Goal: Task Accomplishment & Management: Manage account settings

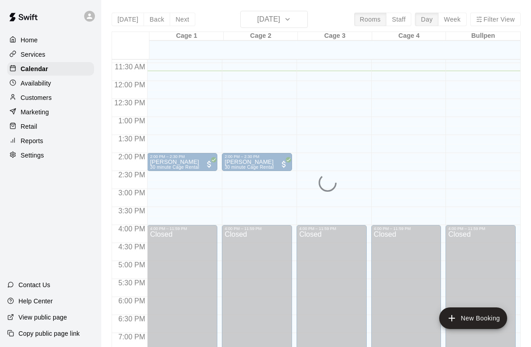
scroll to position [410, 0]
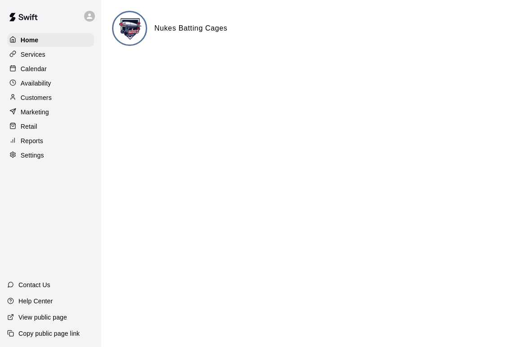
click at [48, 67] on div "Calendar" at bounding box center [50, 69] width 87 height 14
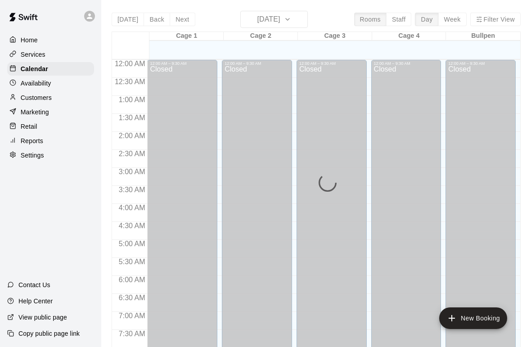
scroll to position [422, 0]
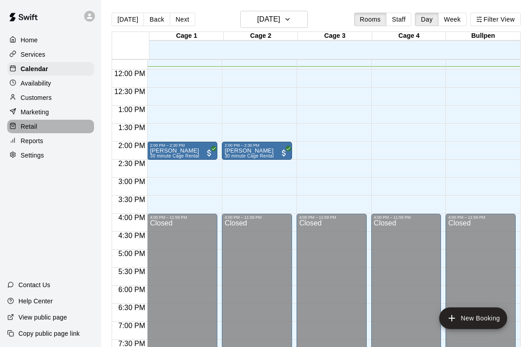
click at [23, 125] on p "Retail" at bounding box center [29, 126] width 17 height 9
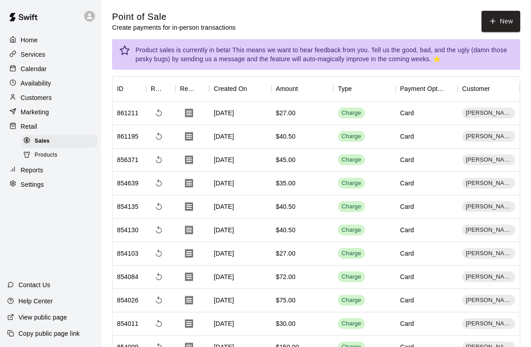
click at [504, 23] on button "New" at bounding box center [501, 21] width 39 height 21
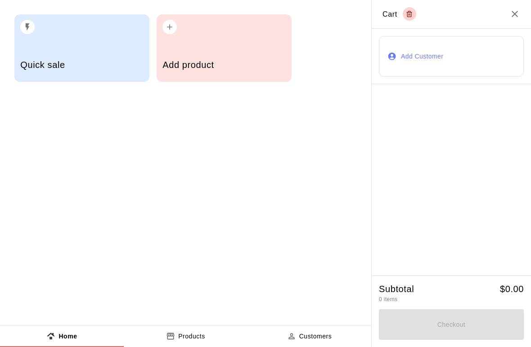
click at [232, 48] on div "Add product" at bounding box center [224, 48] width 135 height 68
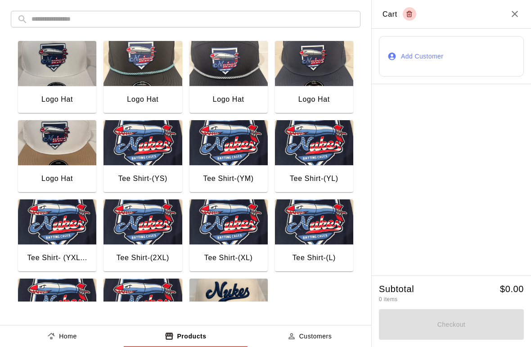
click at [62, 148] on img "button" at bounding box center [57, 142] width 78 height 45
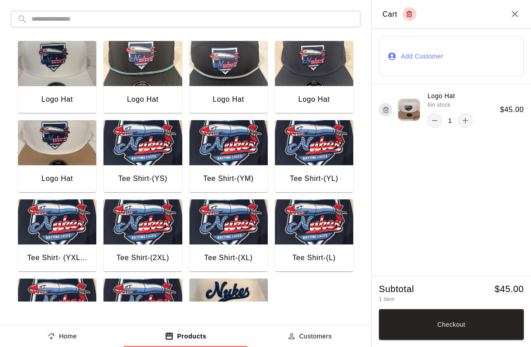
click at [513, 5] on h2 "Cart" at bounding box center [451, 14] width 159 height 29
click at [513, 13] on icon "Close" at bounding box center [514, 14] width 11 height 11
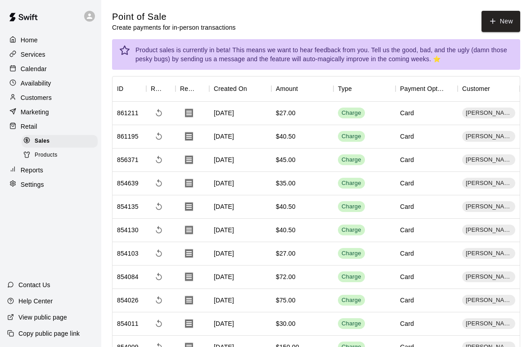
click at [56, 159] on span "Products" at bounding box center [46, 155] width 23 height 9
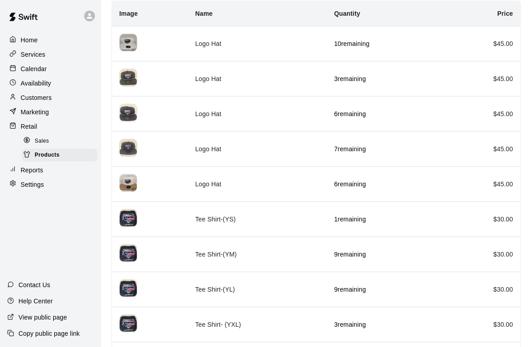
scroll to position [102, 0]
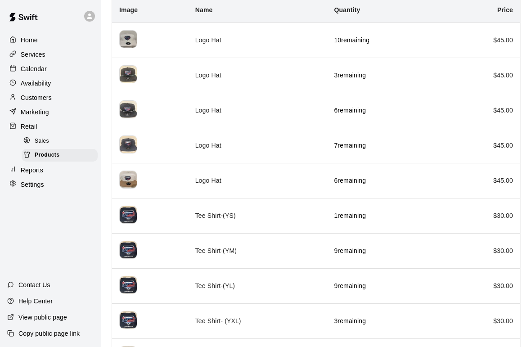
click at [289, 187] on td "Logo Hat" at bounding box center [257, 180] width 139 height 35
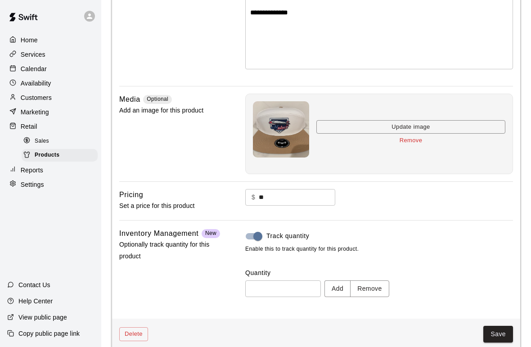
scroll to position [155, 0]
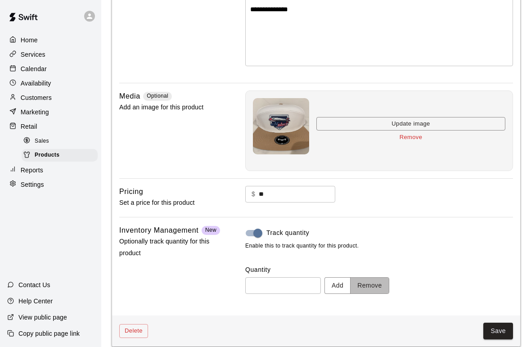
click at [372, 280] on button "Remove" at bounding box center [369, 285] width 39 height 17
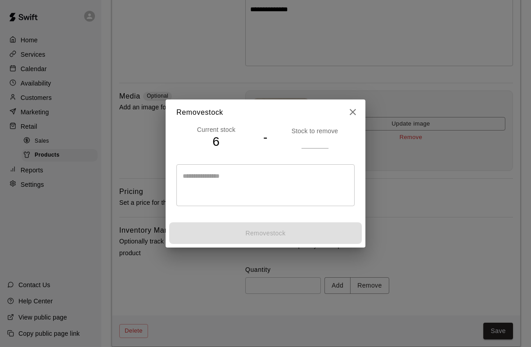
click at [315, 147] on input "number" at bounding box center [315, 141] width 27 height 13
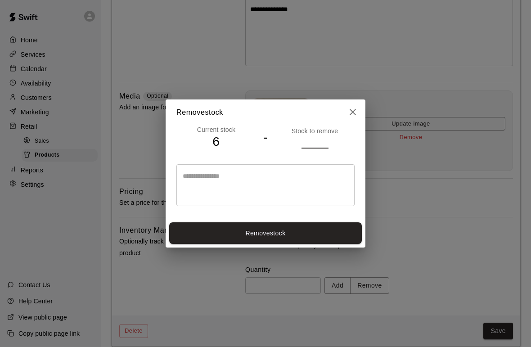
type input "*"
click at [387, 145] on div "Remove stock Current stock 6 - Stock to remove * * ​ Remove stock" at bounding box center [265, 173] width 531 height 347
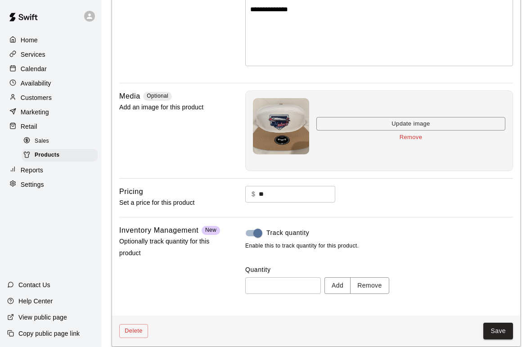
click at [416, 135] on button "Remove" at bounding box center [410, 138] width 189 height 14
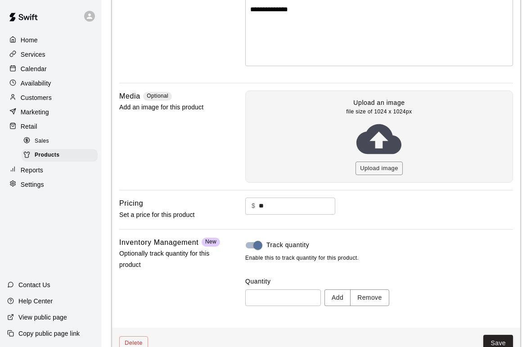
click at [450, 211] on div "$ ** ​" at bounding box center [379, 206] width 268 height 17
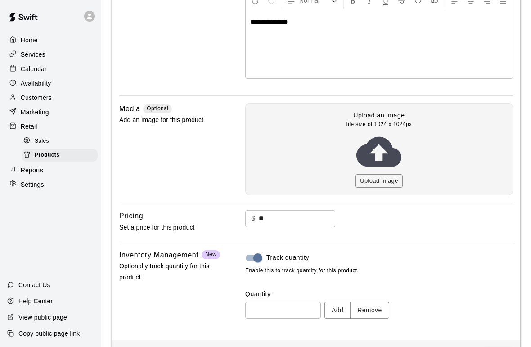
scroll to position [142, 0]
click at [383, 180] on button "Upload image" at bounding box center [379, 182] width 47 height 14
click at [368, 304] on button "Remove" at bounding box center [369, 310] width 39 height 17
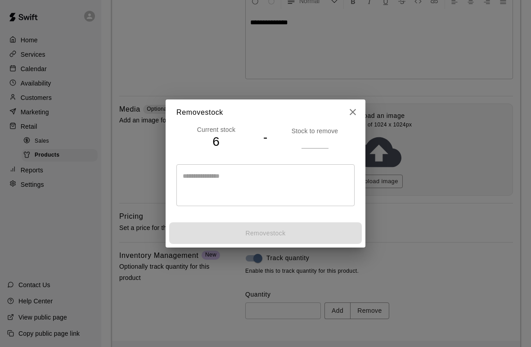
click at [315, 142] on input "number" at bounding box center [315, 141] width 27 height 13
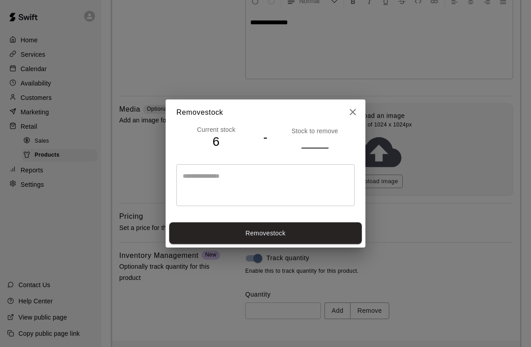
type input "*"
click at [274, 146] on div "Current stock 6 - Stock to remove *" at bounding box center [265, 137] width 178 height 25
click at [313, 228] on button "Remove stock" at bounding box center [265, 233] width 193 height 22
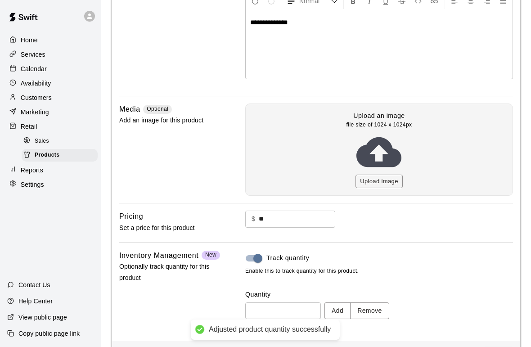
type input "*"
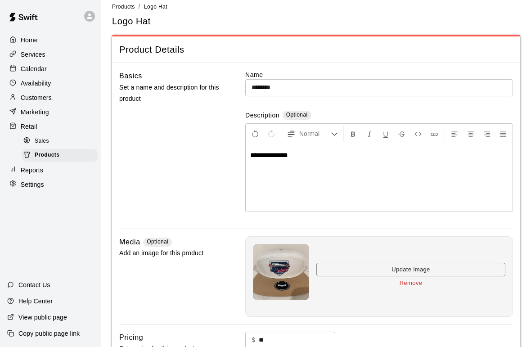
scroll to position [0, 0]
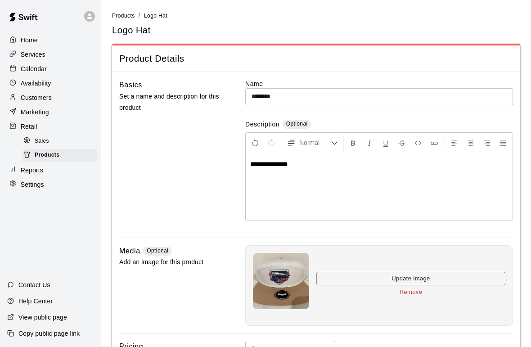
click at [85, 150] on div "Products" at bounding box center [60, 155] width 76 height 13
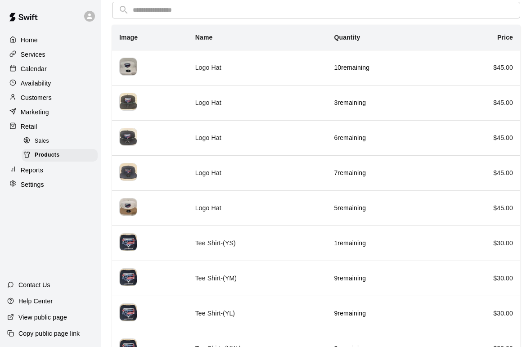
scroll to position [76, 0]
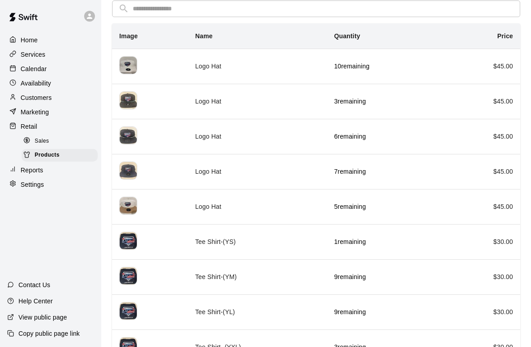
click at [270, 138] on td "Logo Hat" at bounding box center [257, 136] width 139 height 35
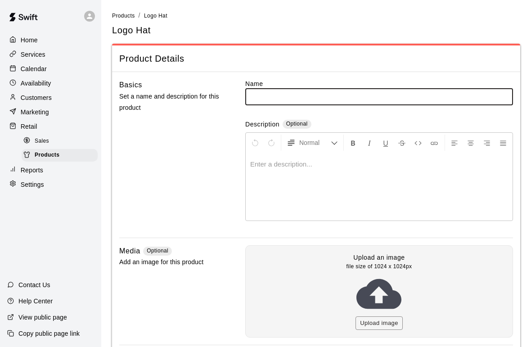
type input "********"
type input "**"
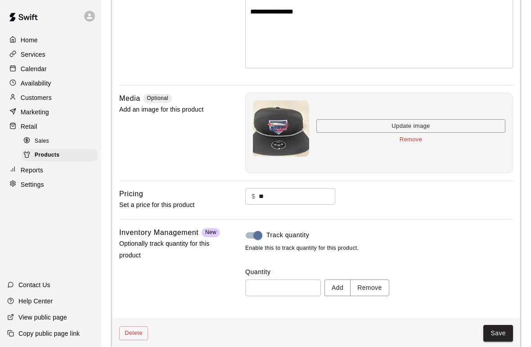
scroll to position [163, 0]
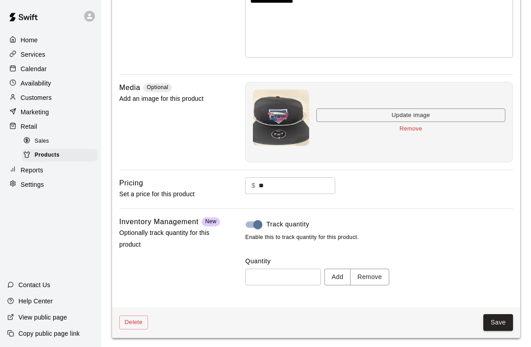
click at [367, 270] on button "Remove" at bounding box center [369, 277] width 39 height 17
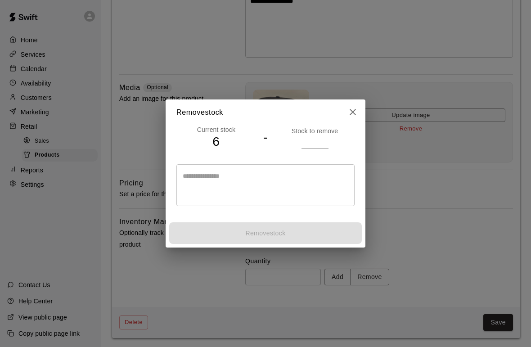
click at [318, 140] on input "number" at bounding box center [315, 141] width 27 height 13
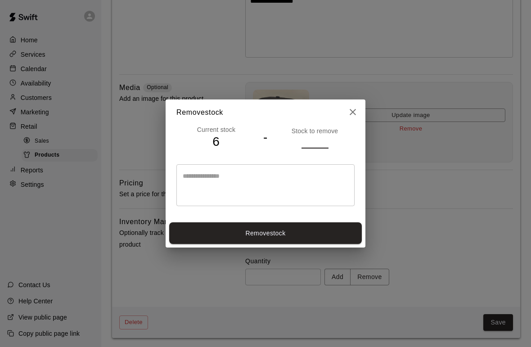
type input "*"
click at [276, 138] on div "Stock to remove *" at bounding box center [315, 137] width 80 height 22
click at [317, 235] on button "Remove stock" at bounding box center [265, 233] width 193 height 22
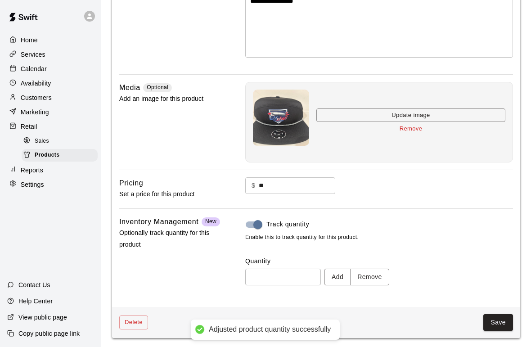
type input "*"
click at [23, 36] on p "Home" at bounding box center [29, 40] width 17 height 9
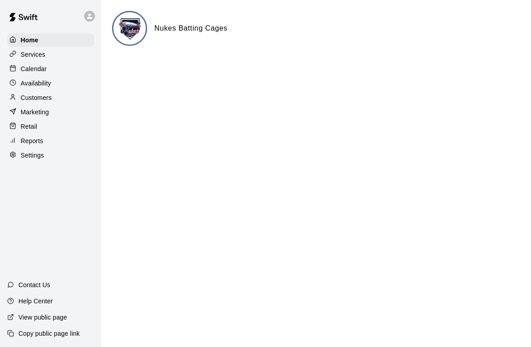
click at [26, 69] on p "Calendar" at bounding box center [34, 68] width 26 height 9
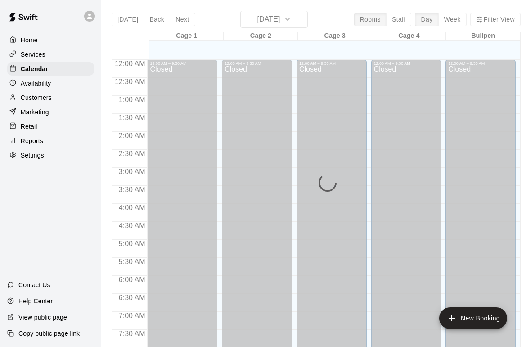
scroll to position [431, 0]
